Goal: Task Accomplishment & Management: Manage account settings

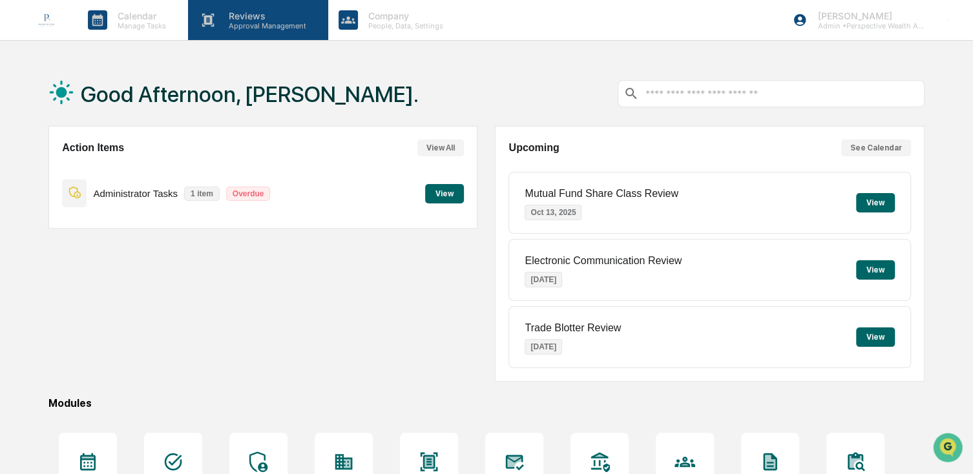
click at [251, 26] on p "Approval Management" at bounding box center [265, 25] width 94 height 9
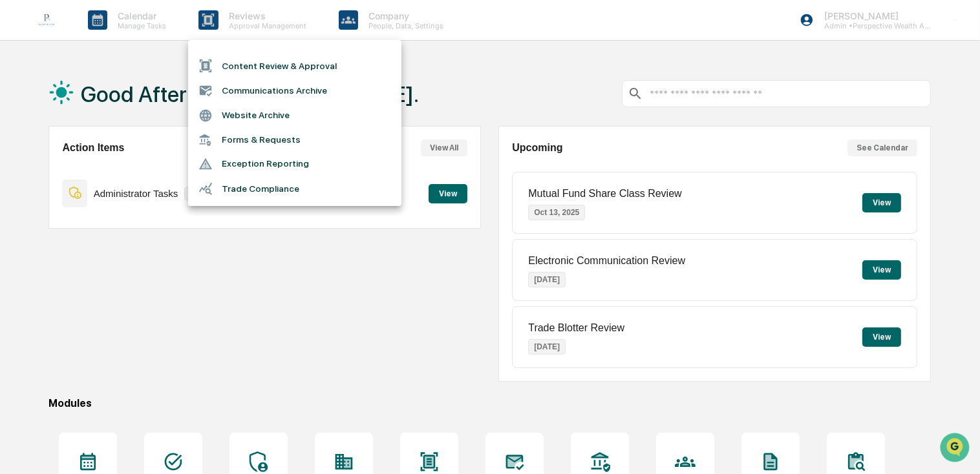
click at [268, 64] on li "Content Review & Approval" at bounding box center [294, 66] width 213 height 25
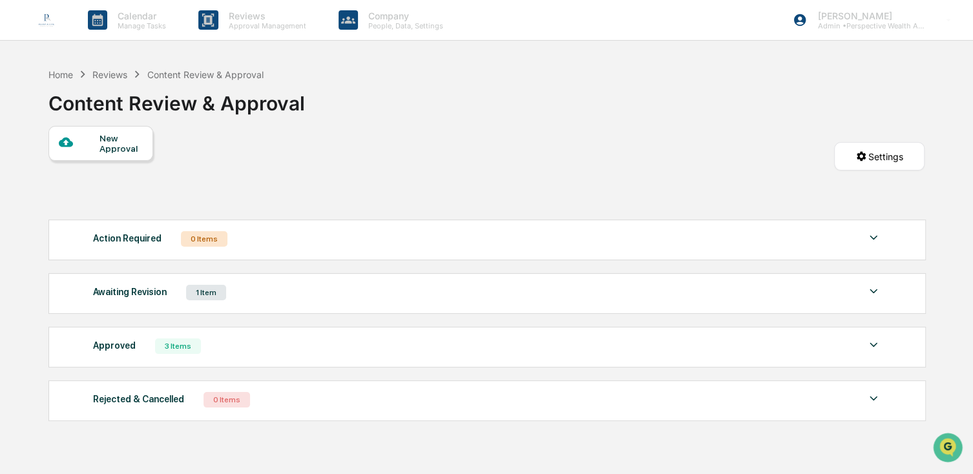
scroll to position [61, 0]
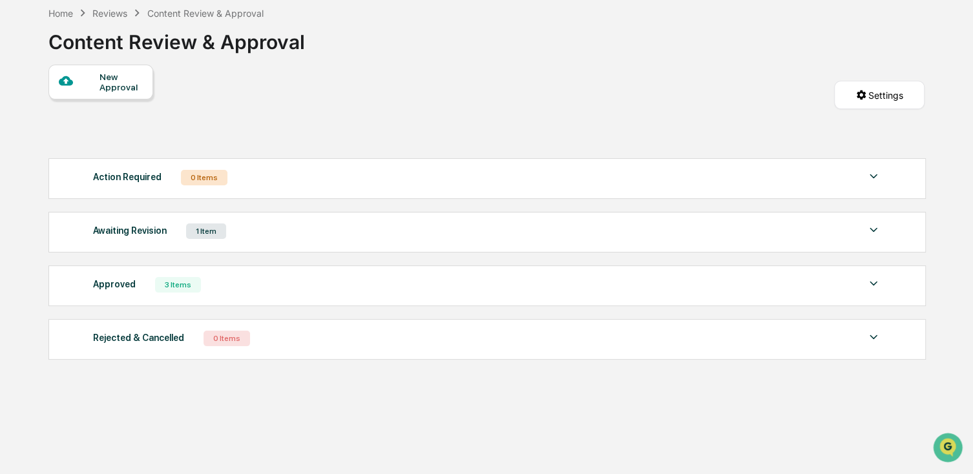
click at [204, 232] on div "1 Item" at bounding box center [206, 232] width 40 height 16
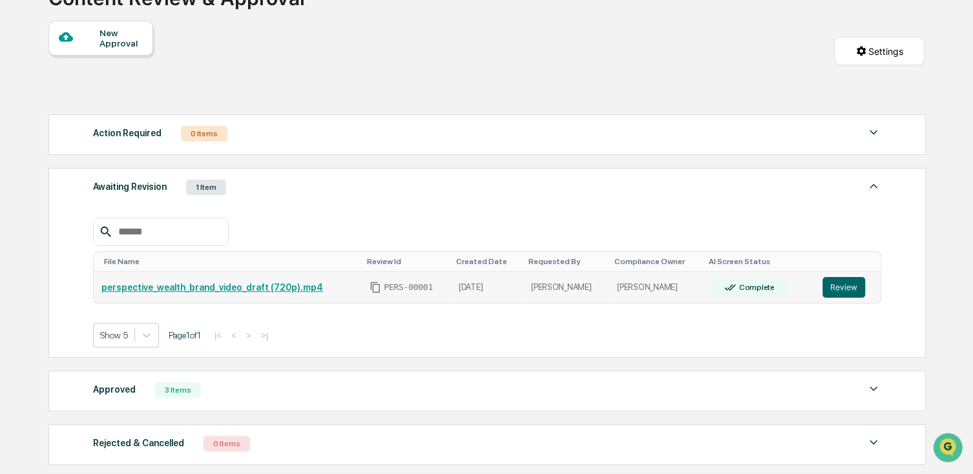
scroll to position [126, 0]
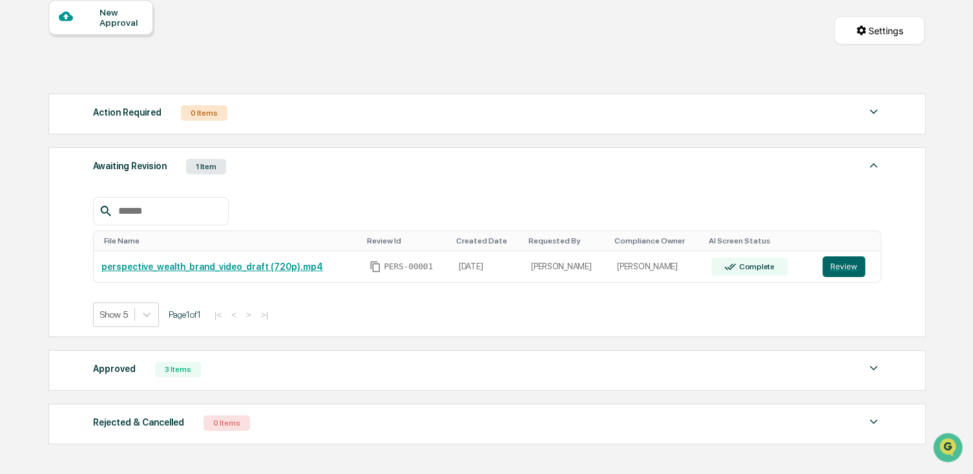
click at [330, 186] on div "File Name Review Id Created Date Requested By Compliance Owner AI Screen Status…" at bounding box center [487, 253] width 788 height 150
click at [305, 386] on div "Approved 3 Items File Name Review Id Created Date Requested By Compliance Owner…" at bounding box center [486, 370] width 877 height 41
click at [872, 375] on img at bounding box center [874, 369] width 16 height 16
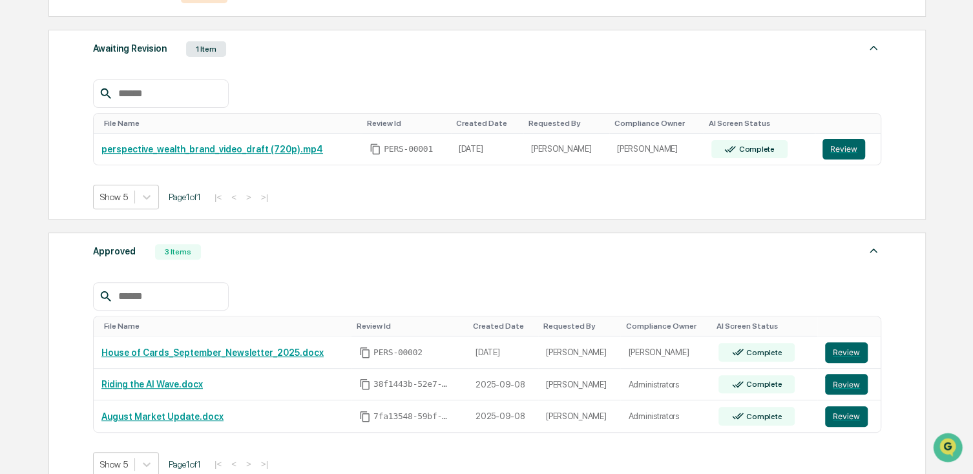
scroll to position [255, 0]
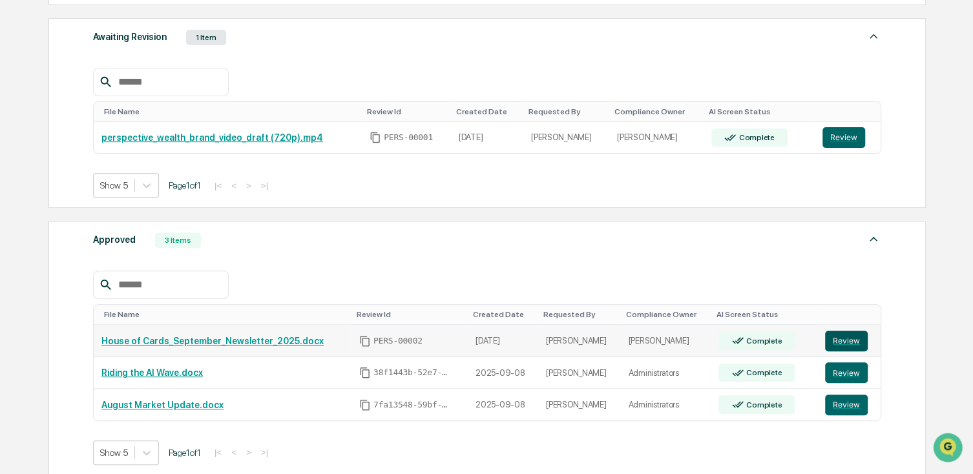
click at [843, 340] on button "Review" at bounding box center [846, 341] width 43 height 21
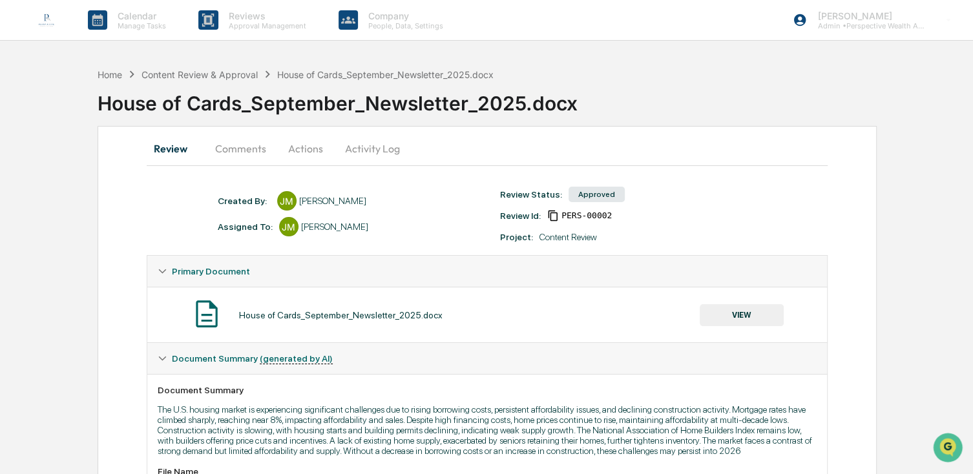
click at [754, 310] on button "VIEW" at bounding box center [742, 315] width 84 height 22
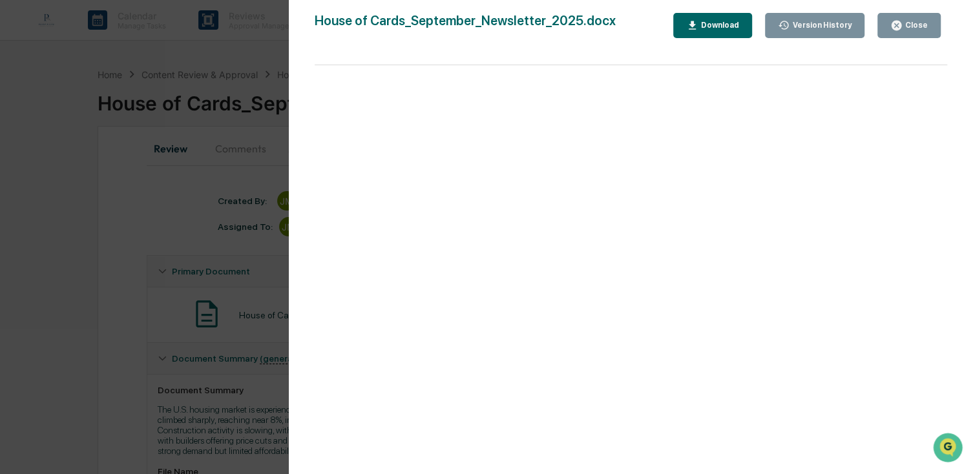
click at [915, 43] on div "House of Cards_September_Newsletter_2025.docx Close Version History Download Pa…" at bounding box center [631, 250] width 633 height 474
click at [911, 33] on button "Close" at bounding box center [908, 25] width 63 height 25
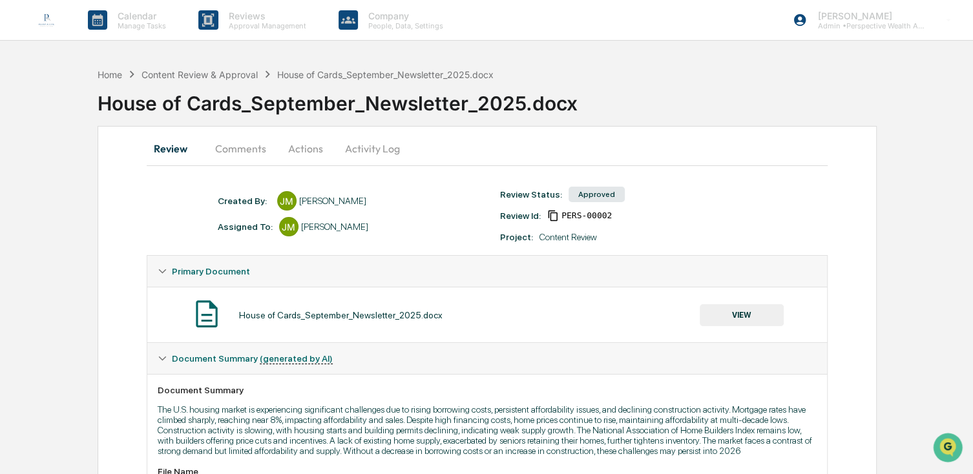
click at [236, 163] on button "Comments" at bounding box center [241, 148] width 72 height 31
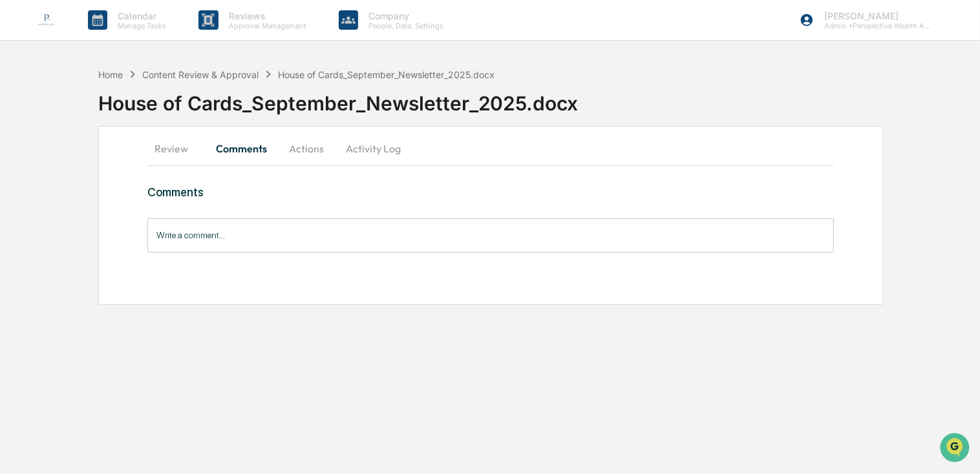
click at [293, 149] on button "Actions" at bounding box center [306, 148] width 58 height 31
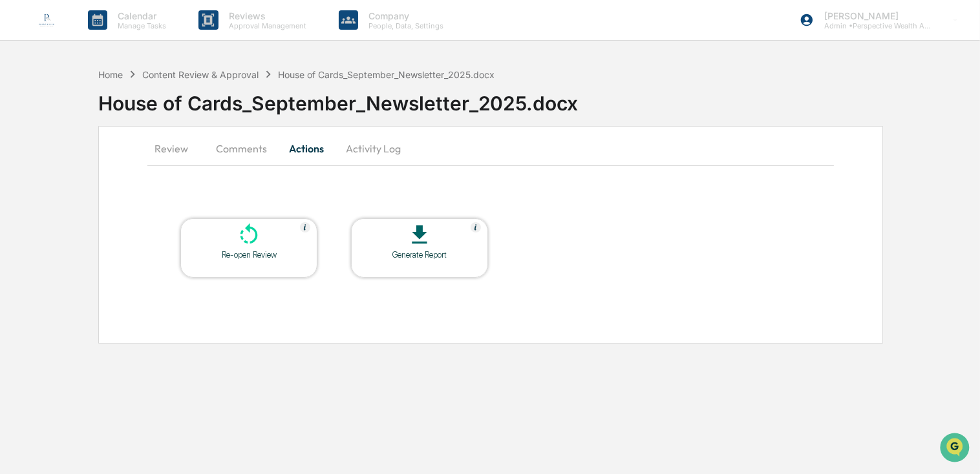
click at [260, 262] on div "Re-open Review" at bounding box center [248, 247] width 137 height 59
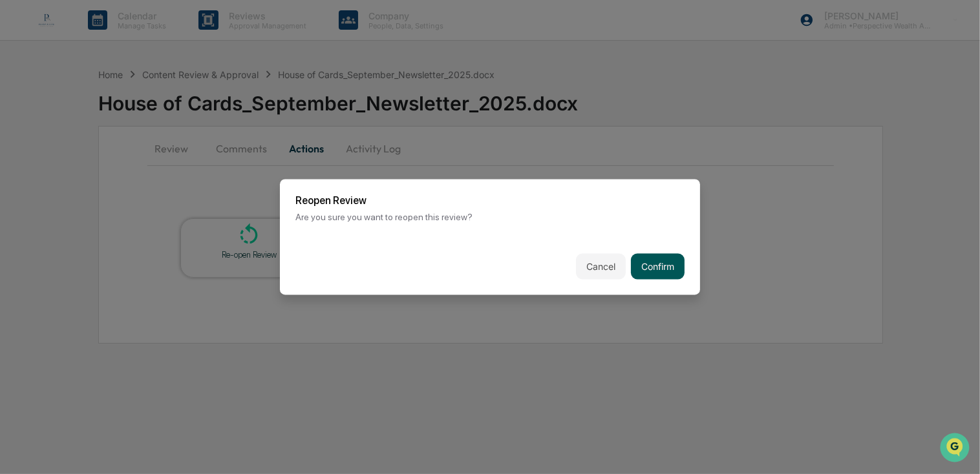
click at [645, 261] on button "Confirm" at bounding box center [658, 267] width 54 height 26
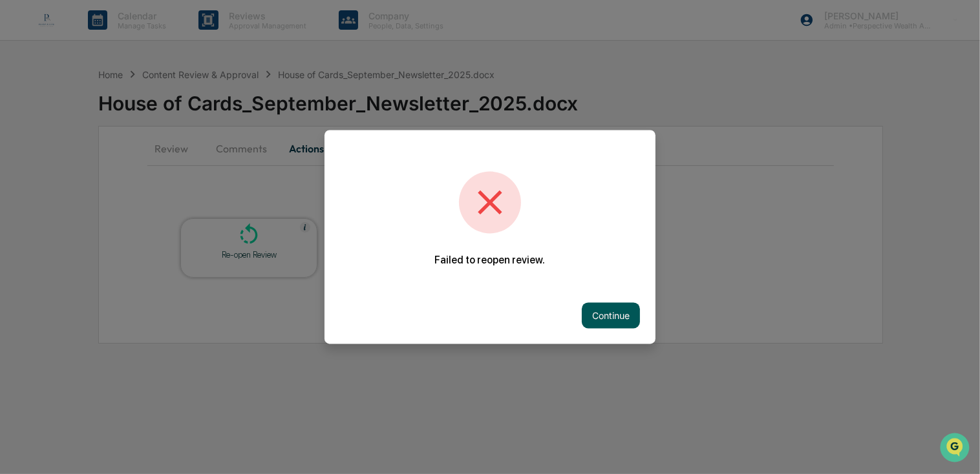
click at [594, 313] on button "Continue" at bounding box center [611, 316] width 58 height 26
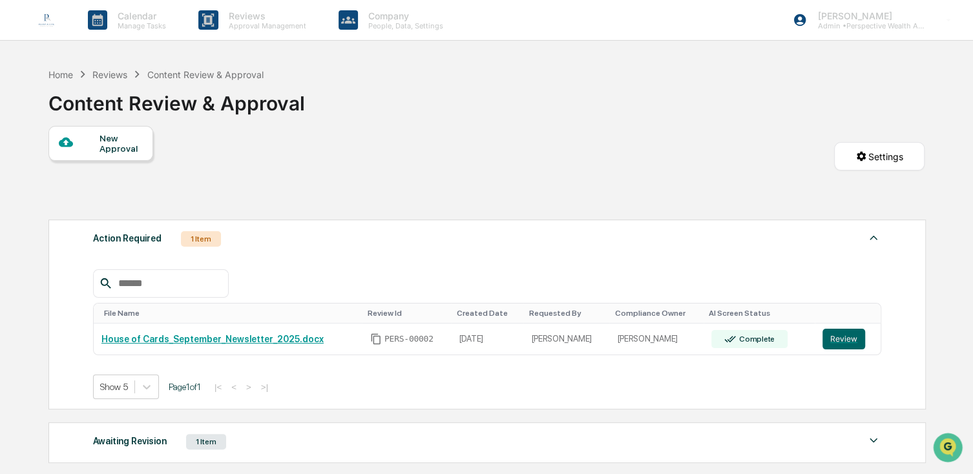
click at [118, 73] on div "Reviews" at bounding box center [109, 74] width 35 height 11
click at [106, 70] on div "Reviews" at bounding box center [109, 74] width 35 height 11
click at [70, 74] on div "Home" at bounding box center [60, 74] width 25 height 11
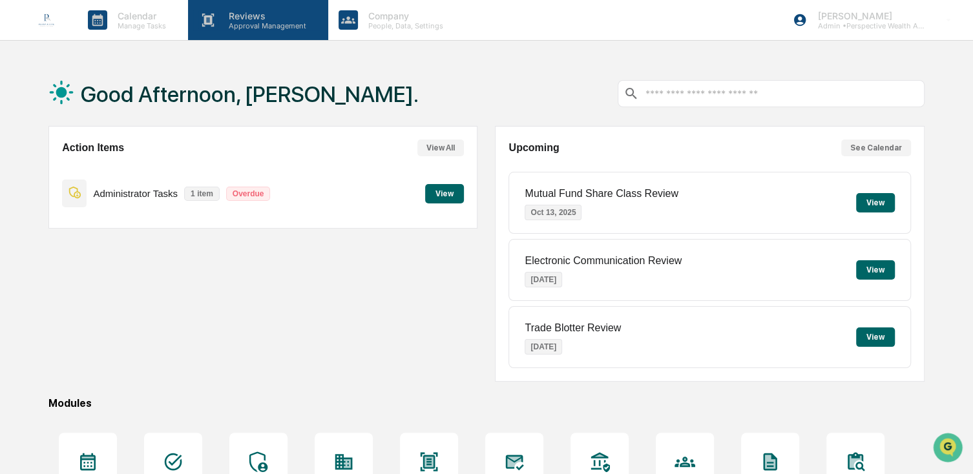
click at [251, 23] on p "Approval Management" at bounding box center [265, 25] width 94 height 9
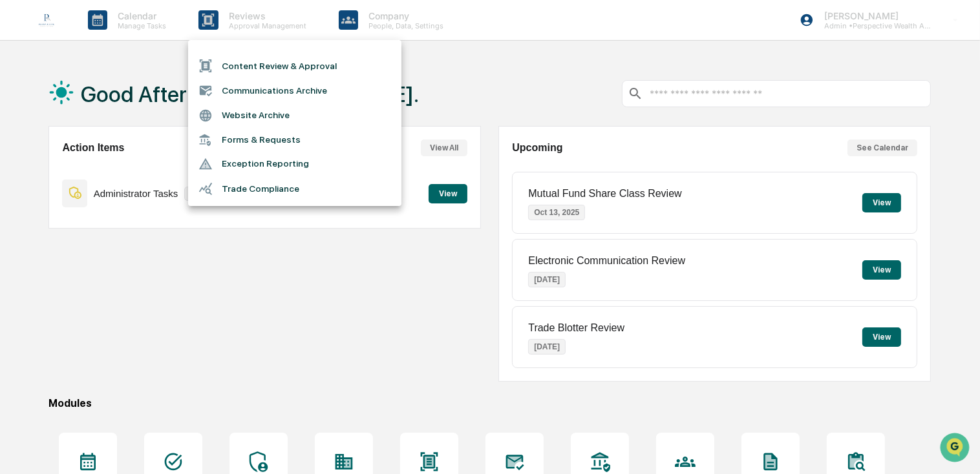
click at [288, 70] on li "Content Review & Approval" at bounding box center [294, 66] width 213 height 25
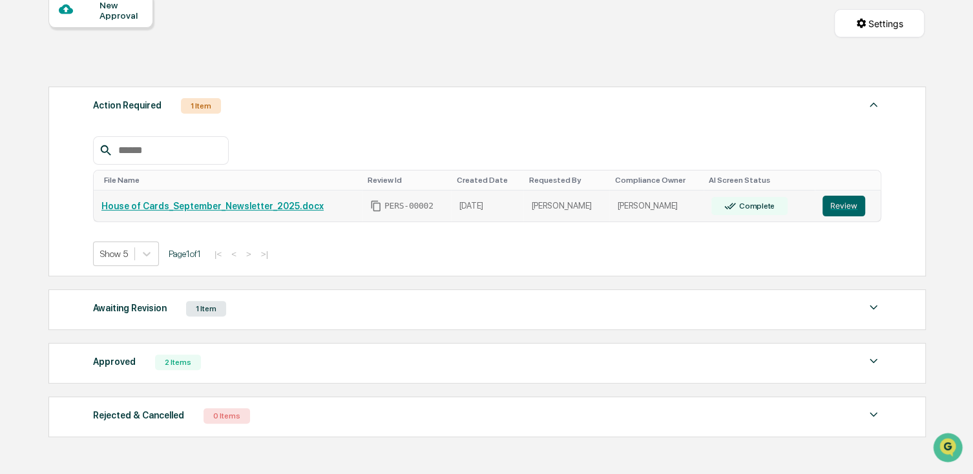
scroll to position [194, 0]
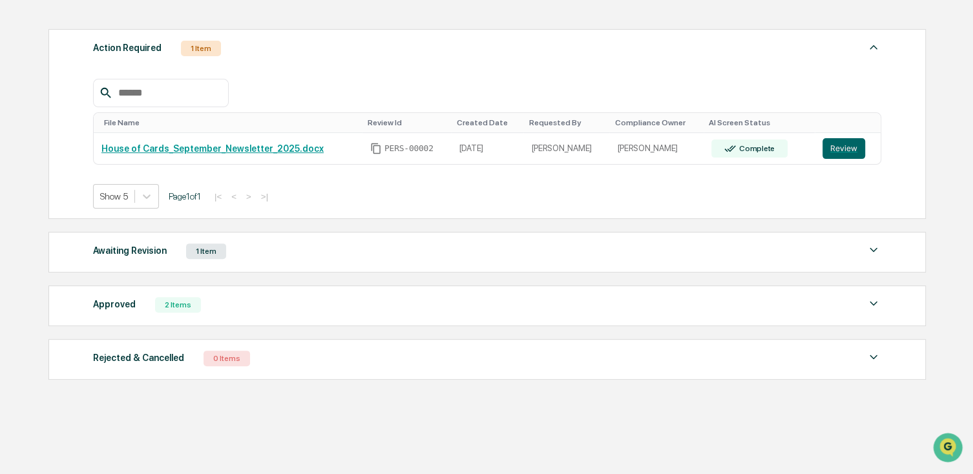
click at [115, 304] on div "Approved" at bounding box center [114, 304] width 43 height 17
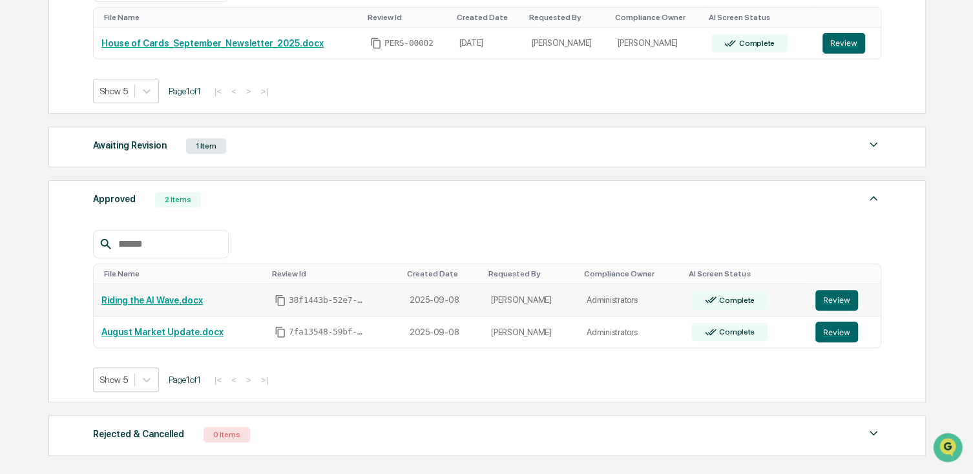
scroll to position [323, 0]
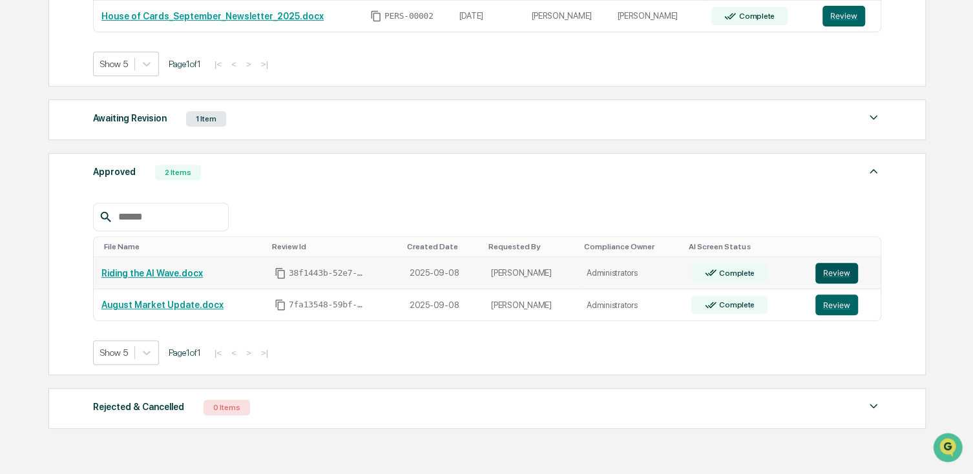
click at [824, 276] on button "Review" at bounding box center [836, 273] width 43 height 21
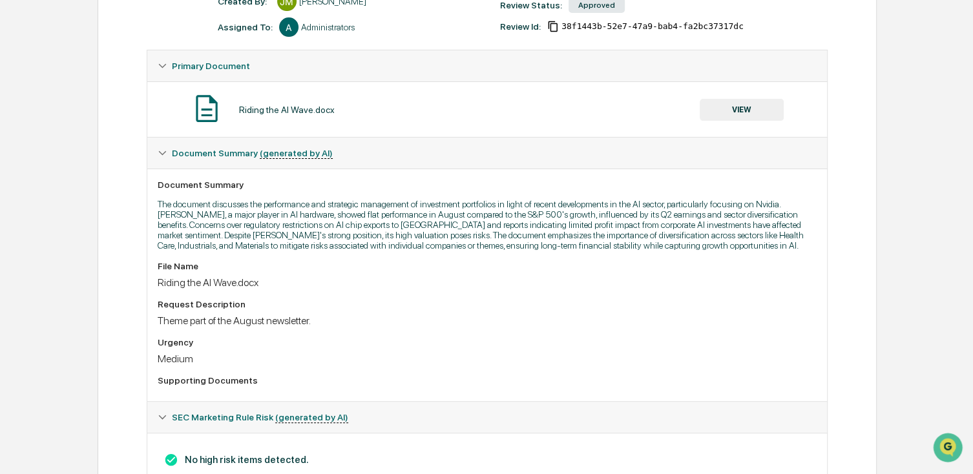
scroll to position [65, 0]
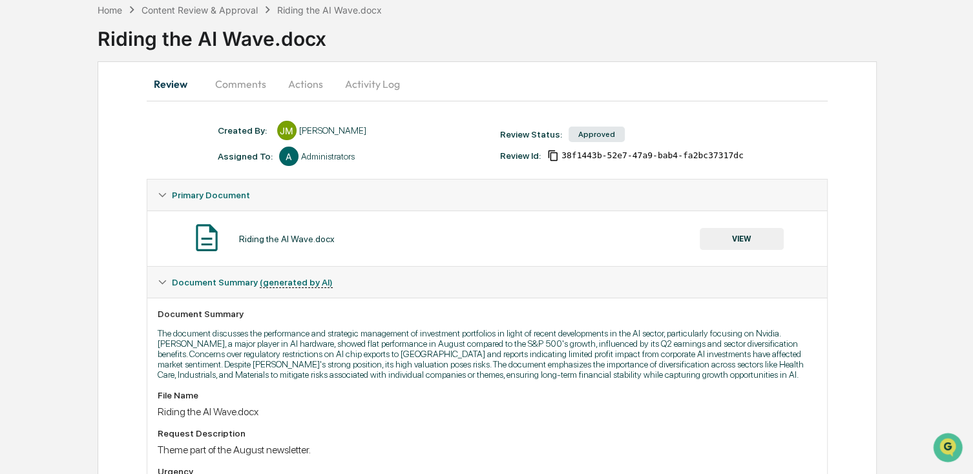
click at [311, 91] on button "Actions" at bounding box center [306, 83] width 58 height 31
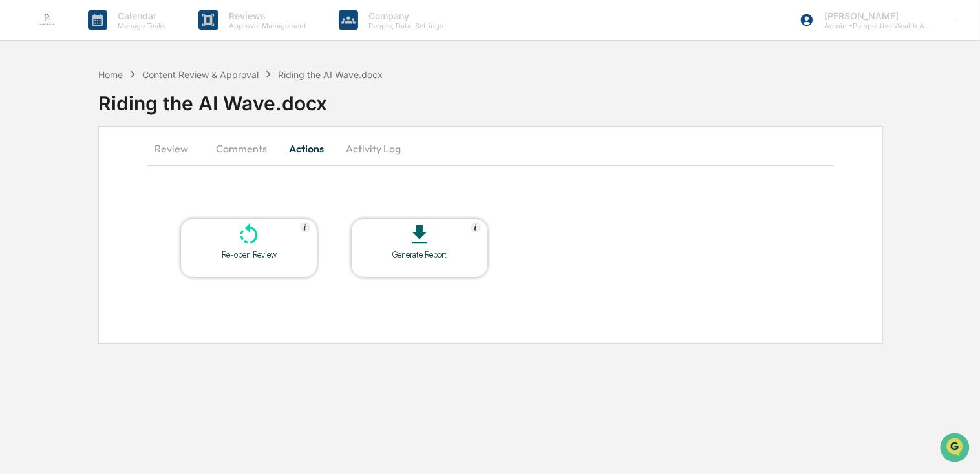
click at [243, 240] on icon at bounding box center [249, 235] width 26 height 26
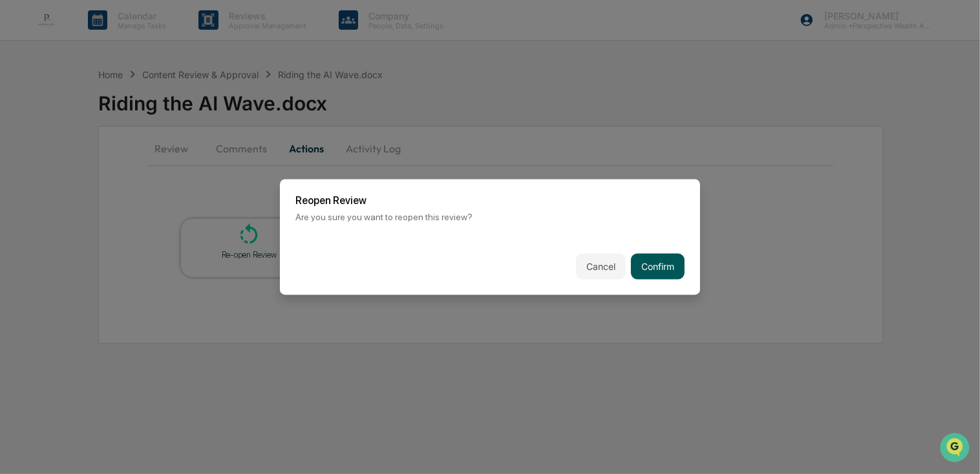
click at [641, 260] on button "Confirm" at bounding box center [658, 267] width 54 height 26
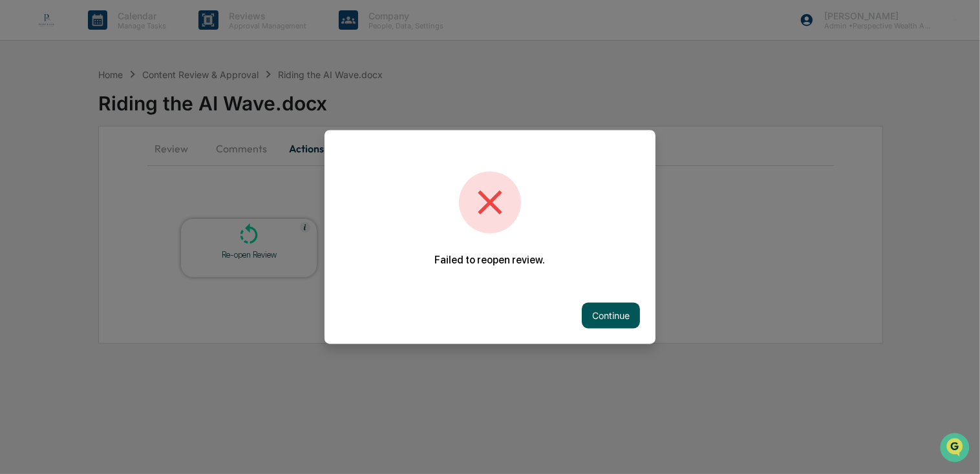
click at [615, 317] on button "Continue" at bounding box center [611, 316] width 58 height 26
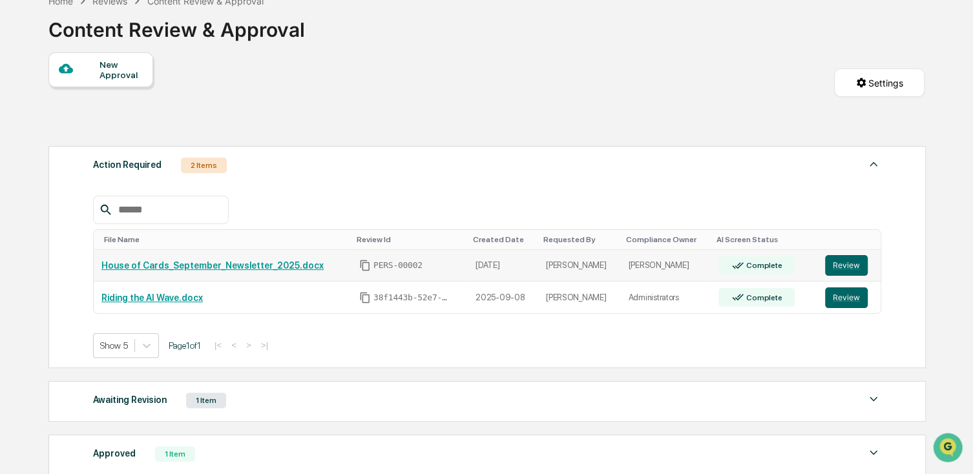
scroll to position [194, 0]
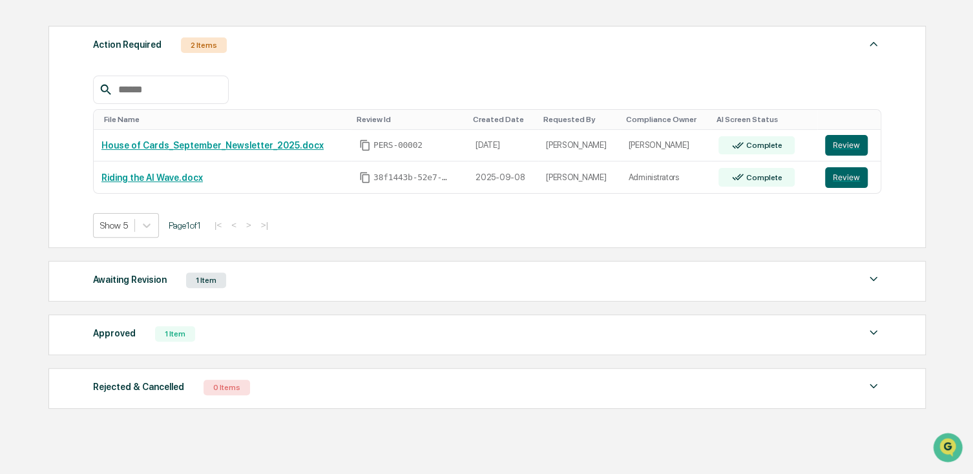
click at [118, 340] on div "Approved" at bounding box center [114, 333] width 43 height 17
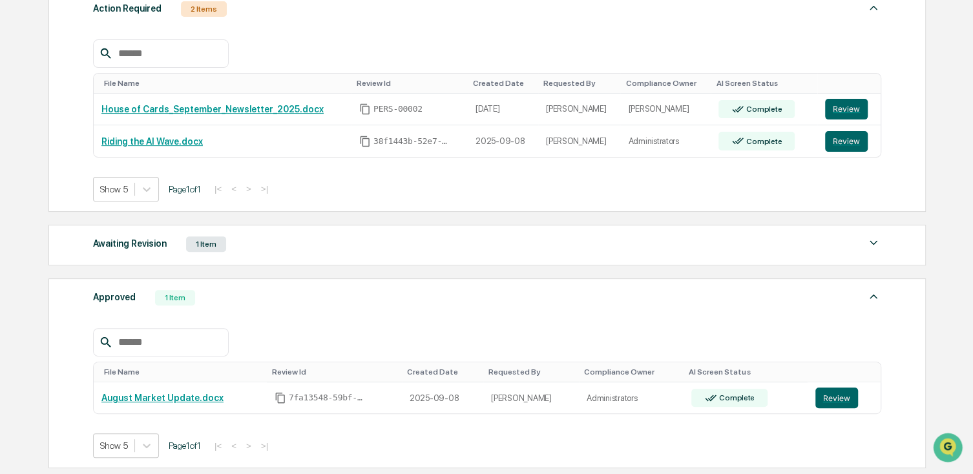
scroll to position [258, 0]
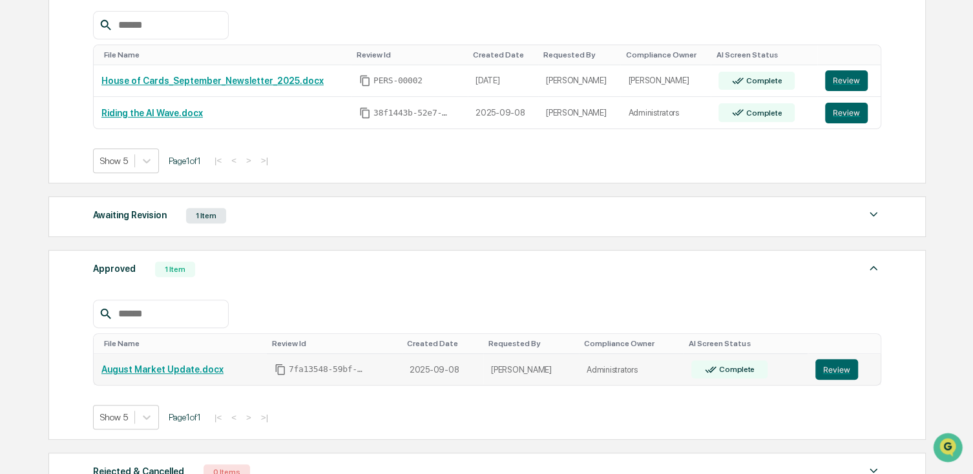
click at [179, 370] on link "August Market Update.docx" at bounding box center [162, 369] width 122 height 10
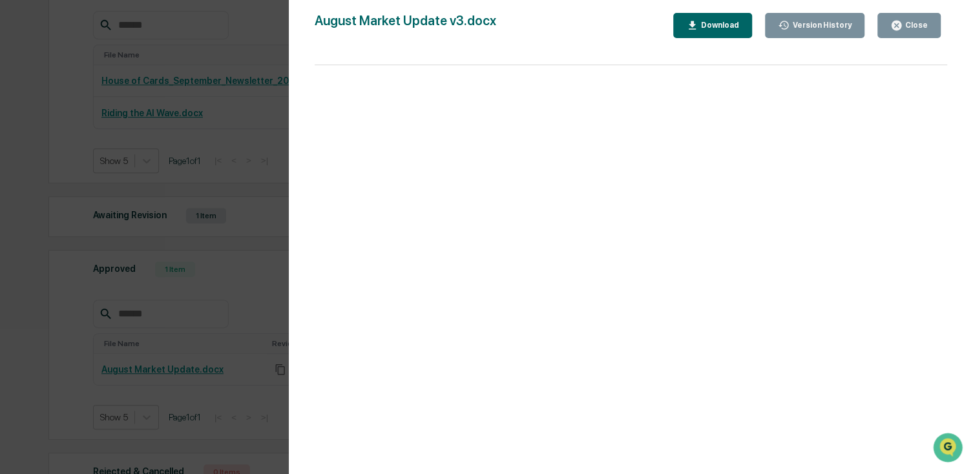
click at [899, 23] on icon "button" at bounding box center [897, 26] width 10 height 10
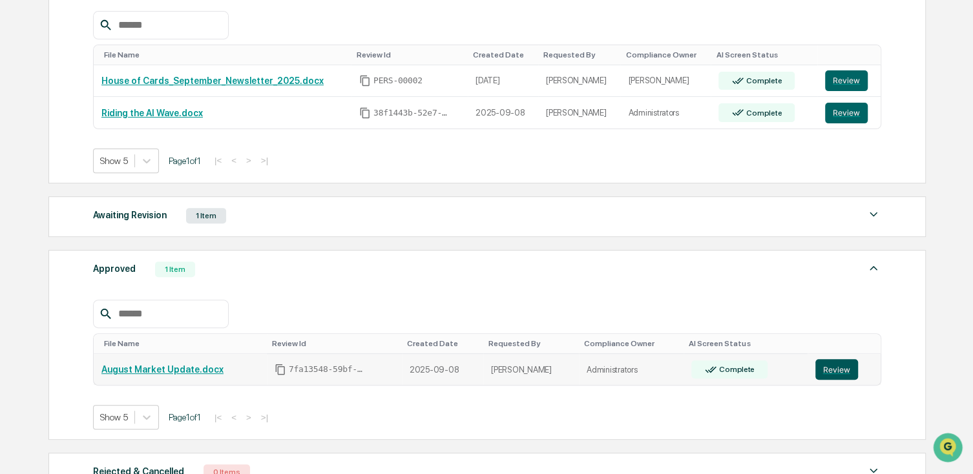
click at [846, 366] on button "Review" at bounding box center [836, 369] width 43 height 21
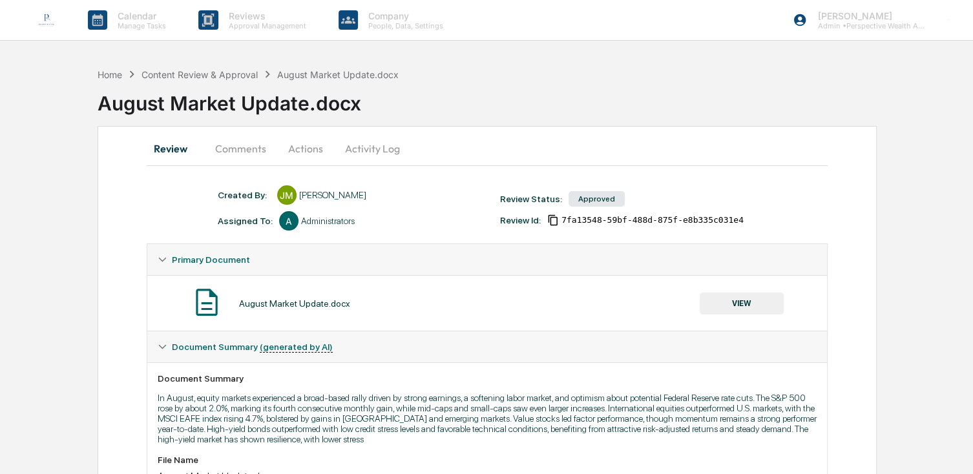
click at [318, 145] on button "Actions" at bounding box center [306, 148] width 58 height 31
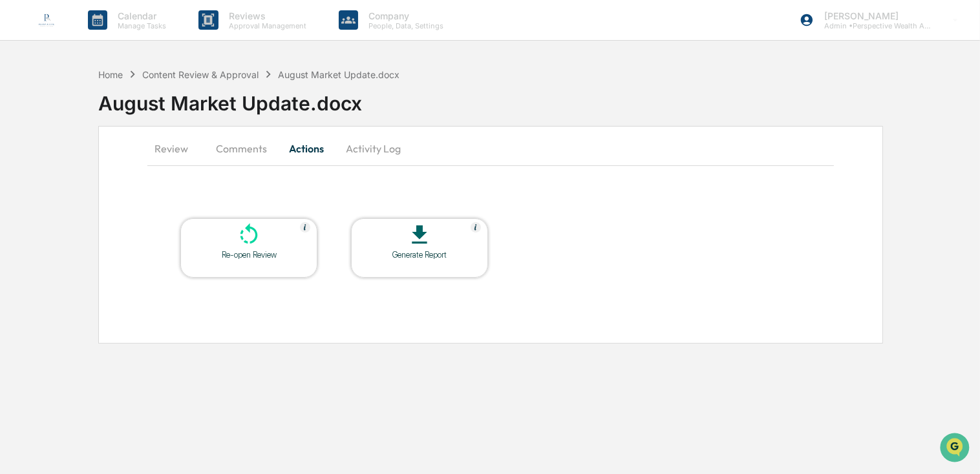
click at [247, 248] on div at bounding box center [248, 236] width 129 height 28
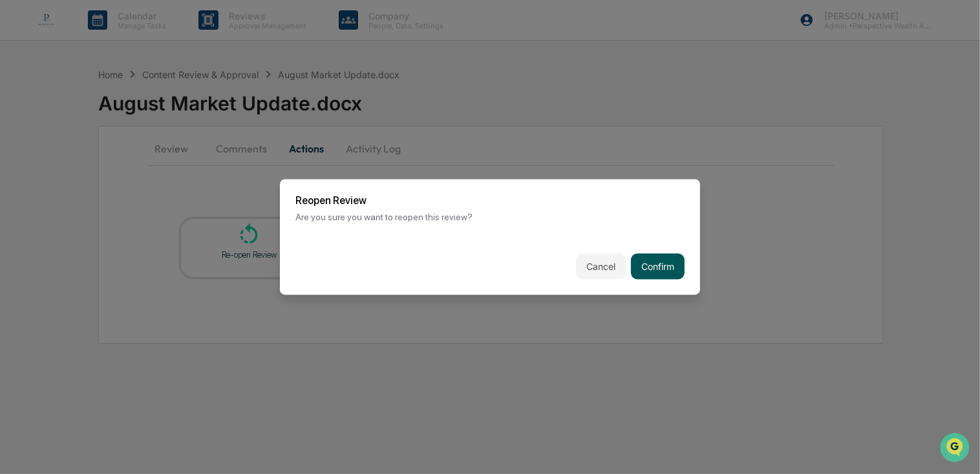
click at [638, 264] on button "Confirm" at bounding box center [658, 267] width 54 height 26
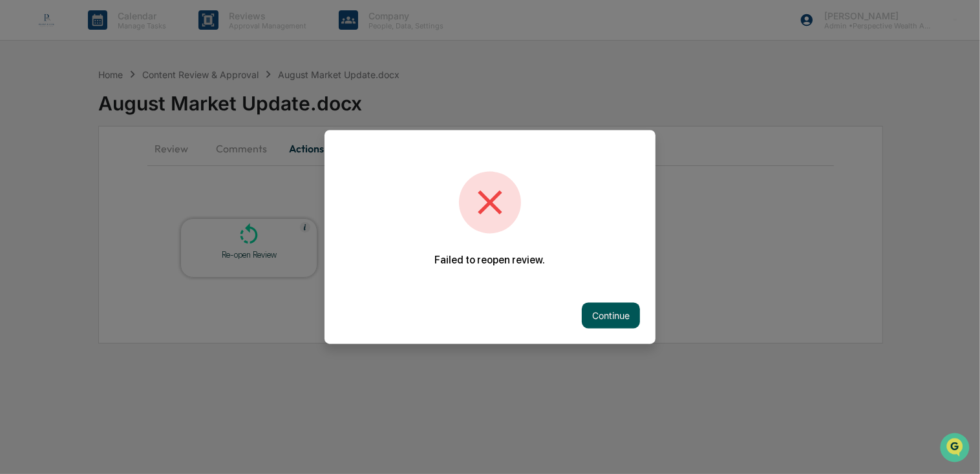
click at [601, 305] on button "Continue" at bounding box center [611, 316] width 58 height 26
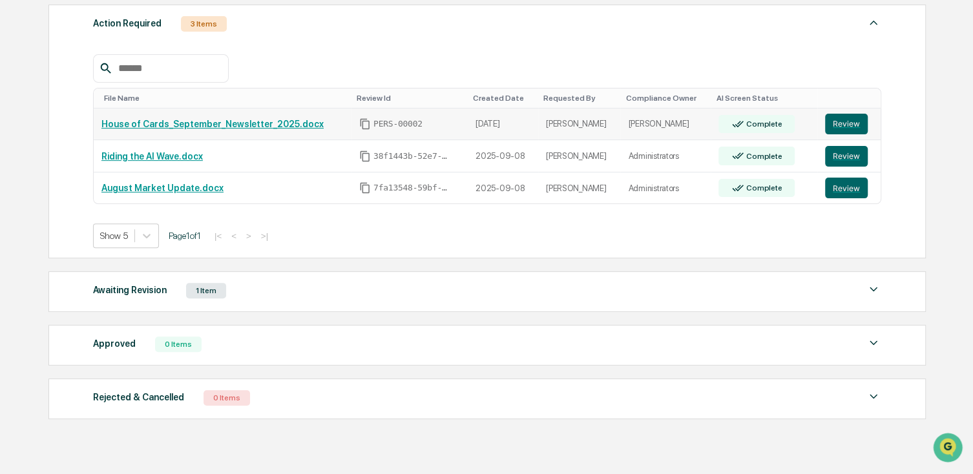
scroll to position [193, 0]
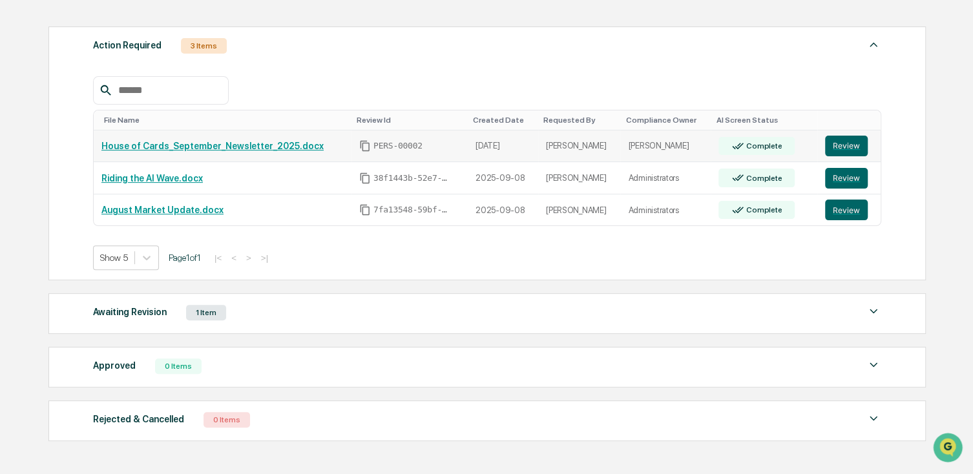
click at [152, 146] on link "House of Cards_September_Newsletter_2025.docx" at bounding box center [212, 146] width 222 height 10
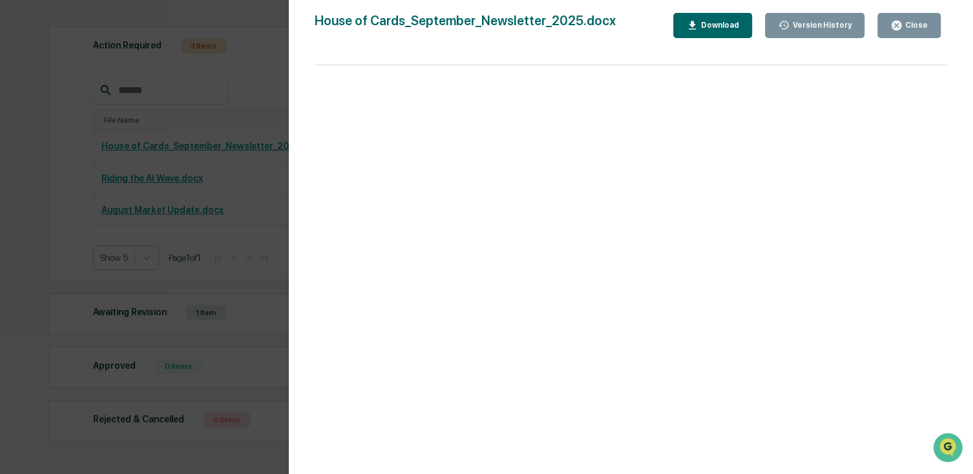
click at [912, 41] on div "House of Cards_September_Newsletter_2025.docx Close Version History Download Pa…" at bounding box center [631, 250] width 633 height 474
click at [912, 36] on button "Close" at bounding box center [908, 25] width 63 height 25
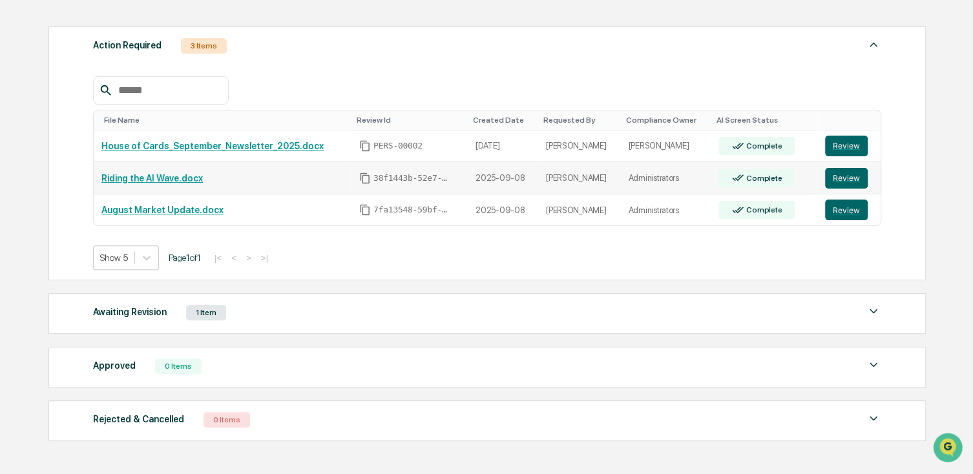
click at [143, 178] on link "Riding the AI Wave.docx" at bounding box center [151, 178] width 101 height 10
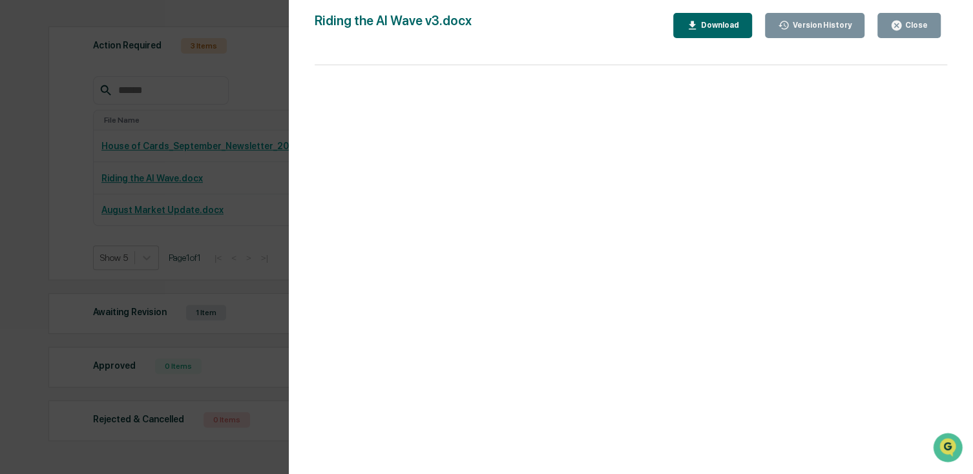
click at [890, 13] on button "Close" at bounding box center [908, 25] width 63 height 25
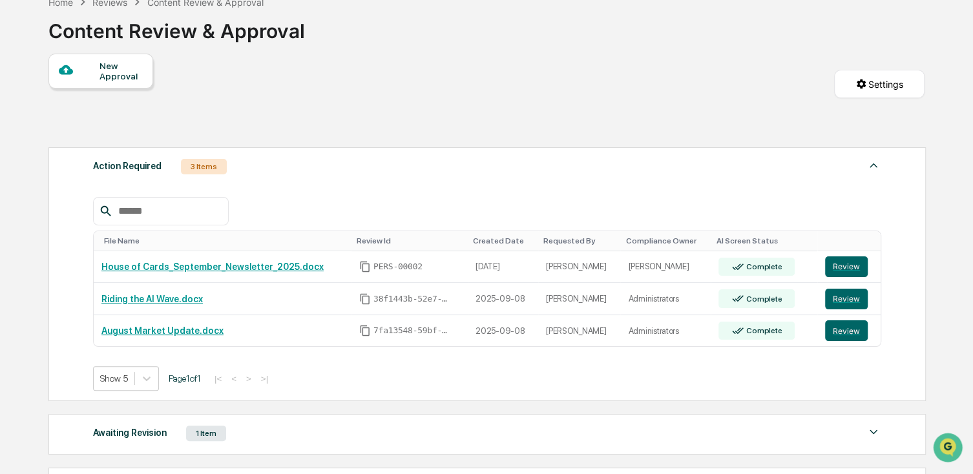
scroll to position [0, 0]
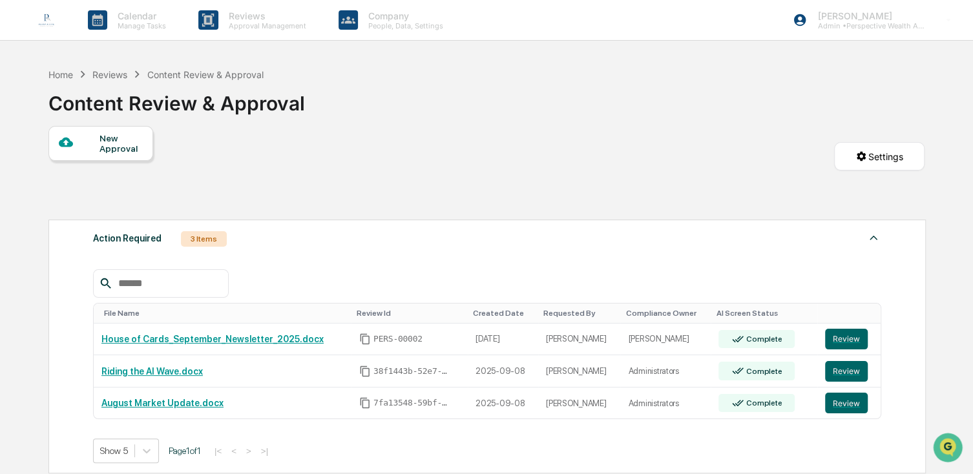
click at [110, 151] on div "New Approval" at bounding box center [121, 143] width 43 height 21
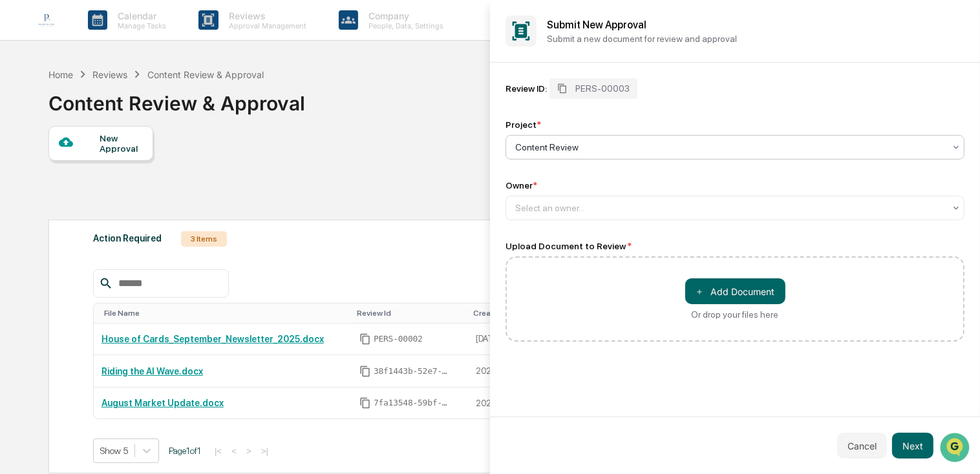
click at [433, 65] on div at bounding box center [490, 237] width 980 height 474
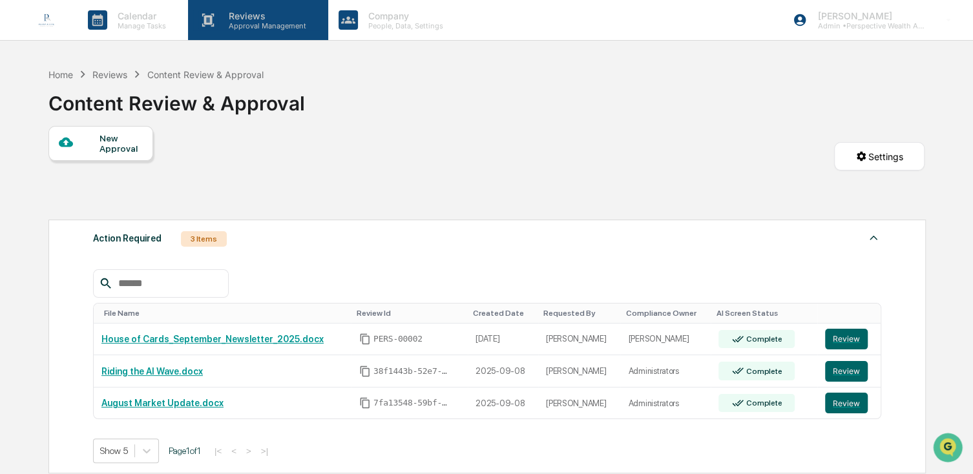
click at [235, 24] on p "Approval Management" at bounding box center [265, 25] width 94 height 9
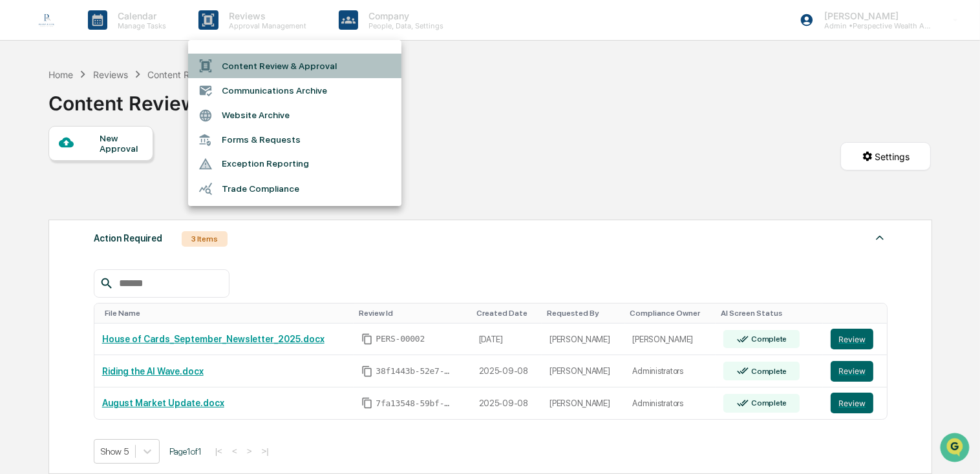
click at [254, 68] on li "Content Review & Approval" at bounding box center [294, 66] width 213 height 25
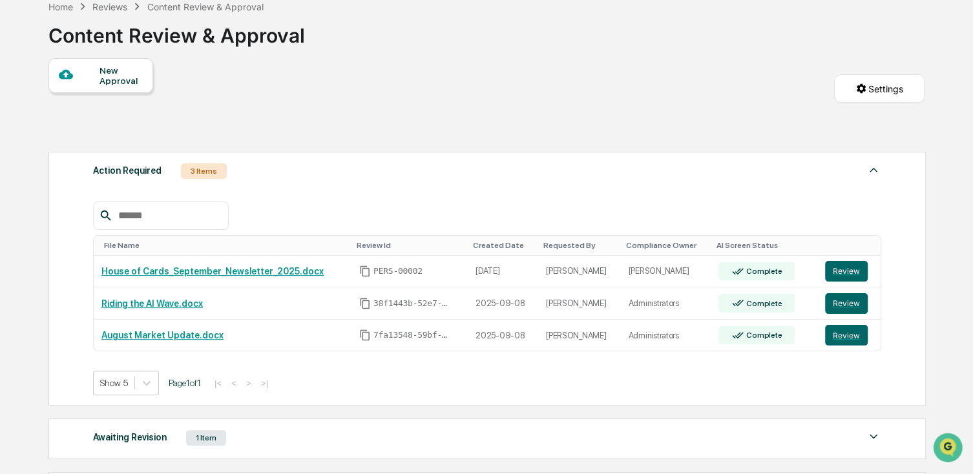
scroll to position [258, 0]
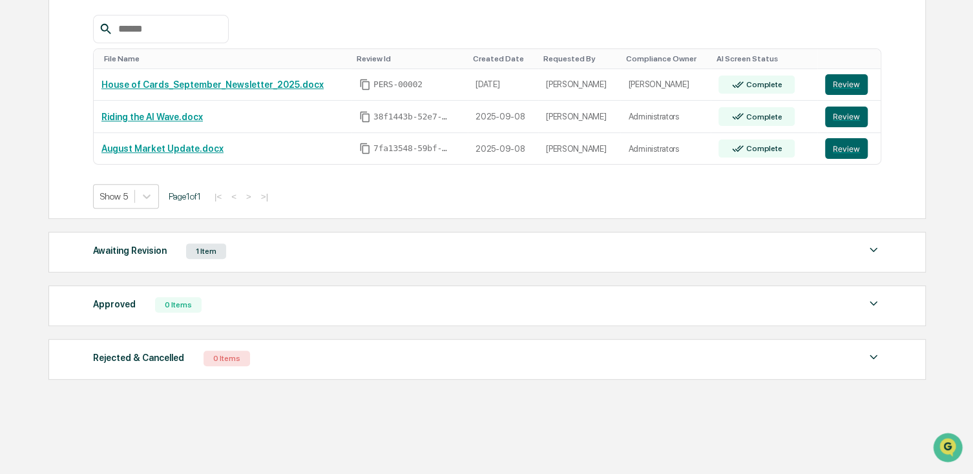
click at [115, 253] on div "Awaiting Revision" at bounding box center [130, 250] width 74 height 17
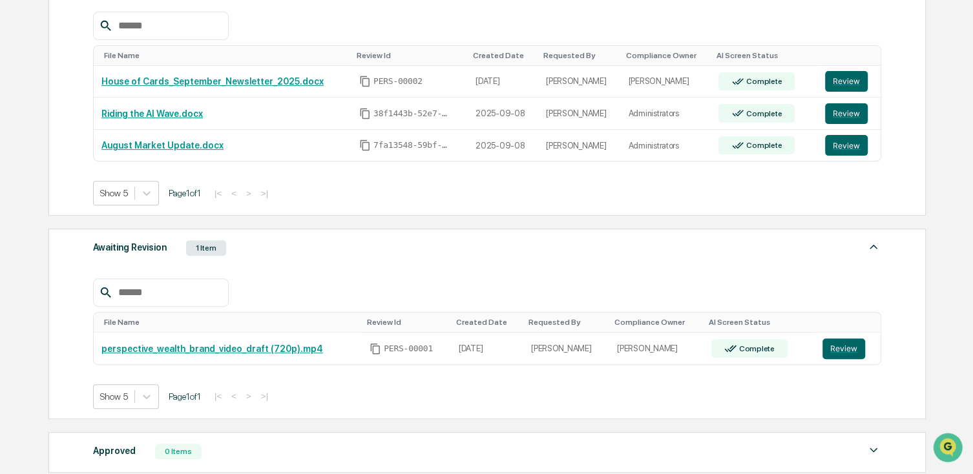
click at [125, 249] on div "Awaiting Revision" at bounding box center [130, 247] width 74 height 17
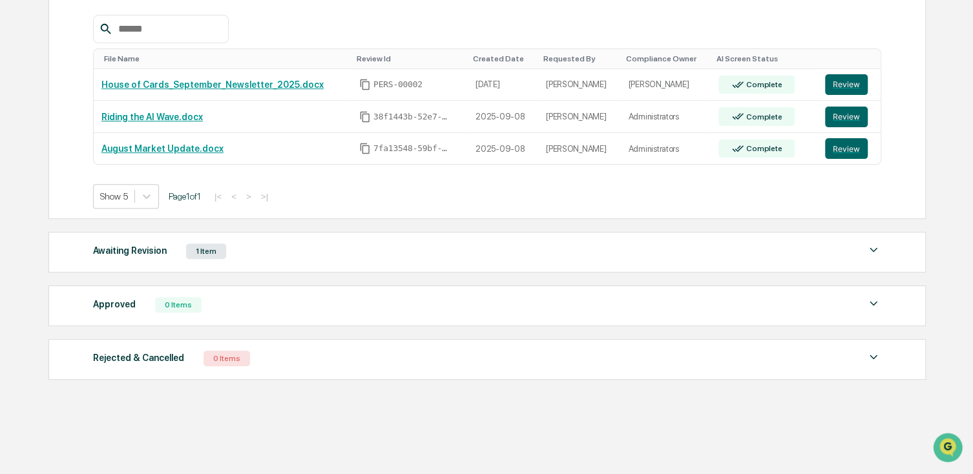
click at [123, 306] on div "Approved" at bounding box center [114, 304] width 43 height 17
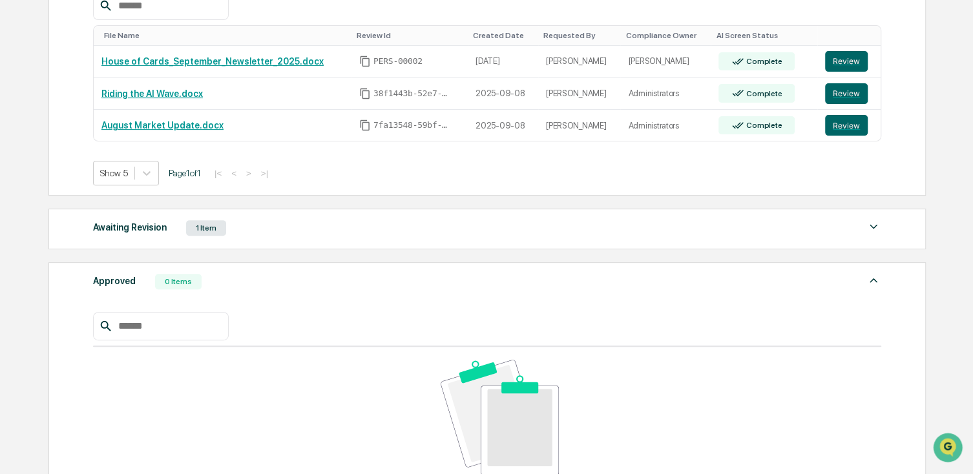
click at [114, 277] on div "Approved" at bounding box center [114, 281] width 43 height 17
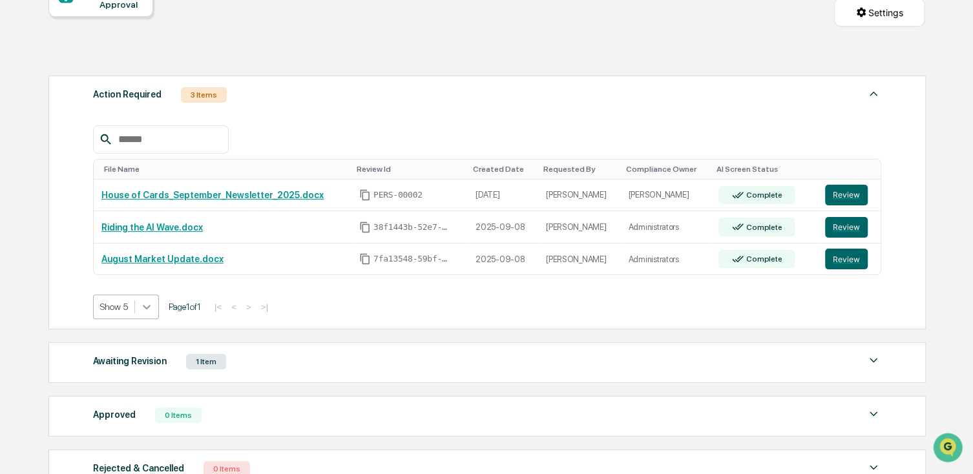
scroll to position [64, 0]
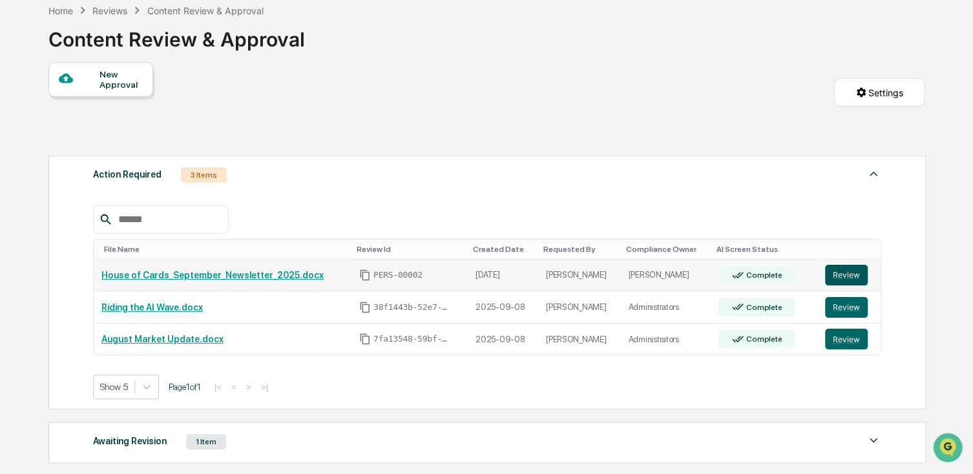
click at [857, 275] on button "Review" at bounding box center [846, 275] width 43 height 21
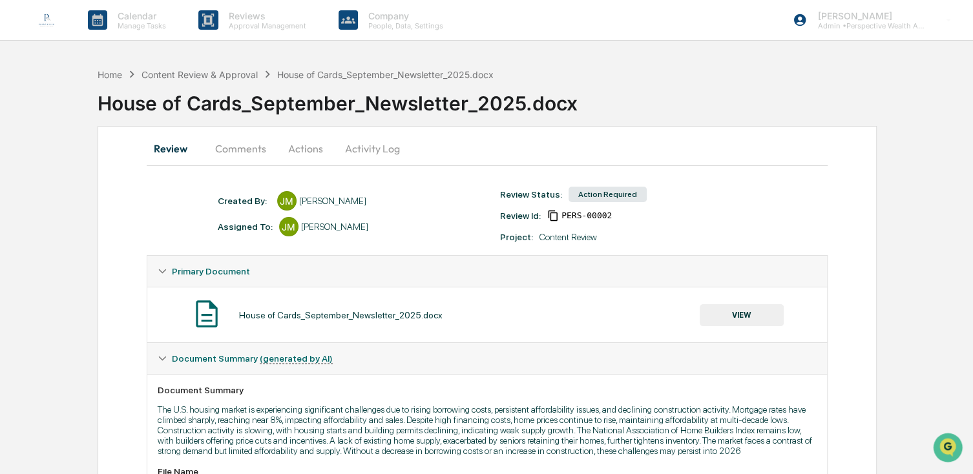
click at [242, 230] on div "Assigned To:" at bounding box center [245, 227] width 55 height 10
click at [411, 227] on div "Assigned To: [PERSON_NAME]" at bounding box center [352, 226] width 282 height 19
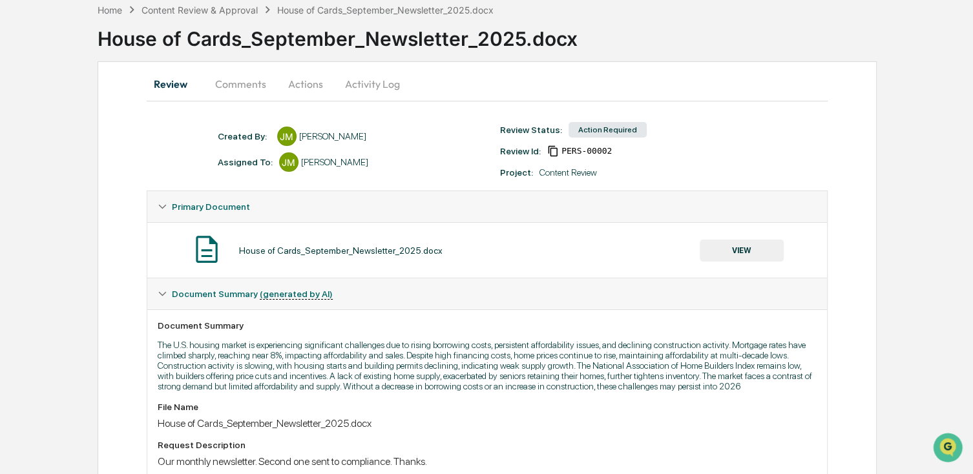
click at [220, 291] on span "Document Summary (generated by AI)" at bounding box center [252, 294] width 161 height 10
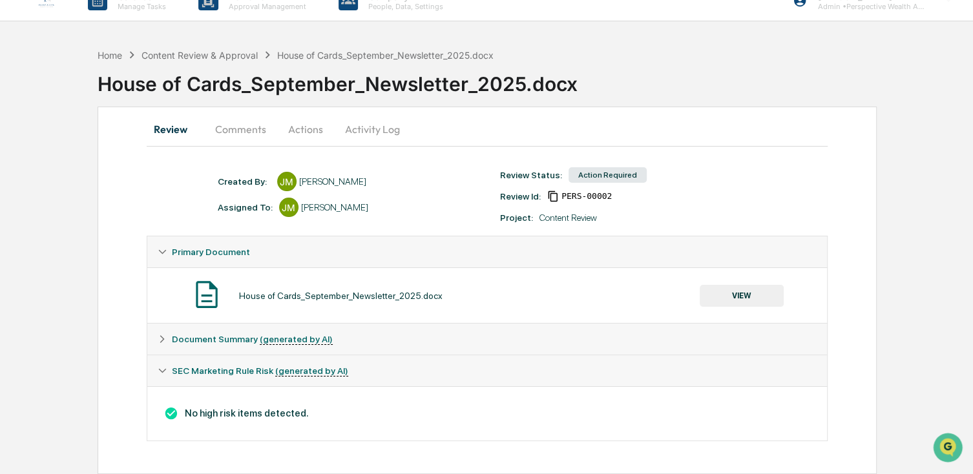
scroll to position [20, 0]
click at [218, 384] on div "SEC Marketing Rule Risk (generated by AI)" at bounding box center [487, 370] width 680 height 31
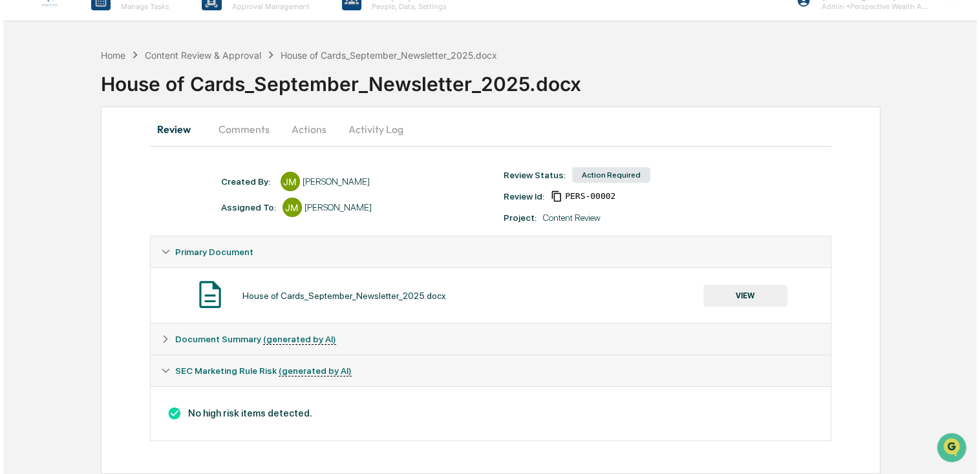
scroll to position [0, 0]
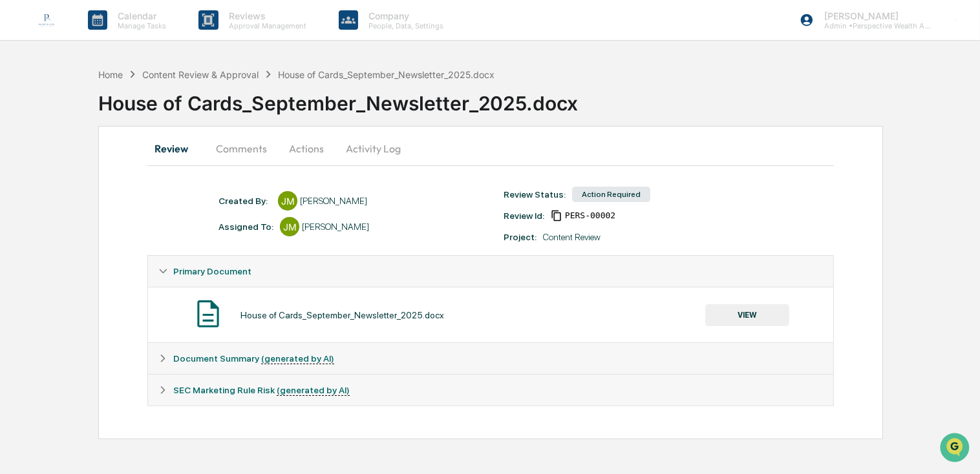
click at [558, 214] on icon at bounding box center [557, 216] width 12 height 12
